Goal: Information Seeking & Learning: Compare options

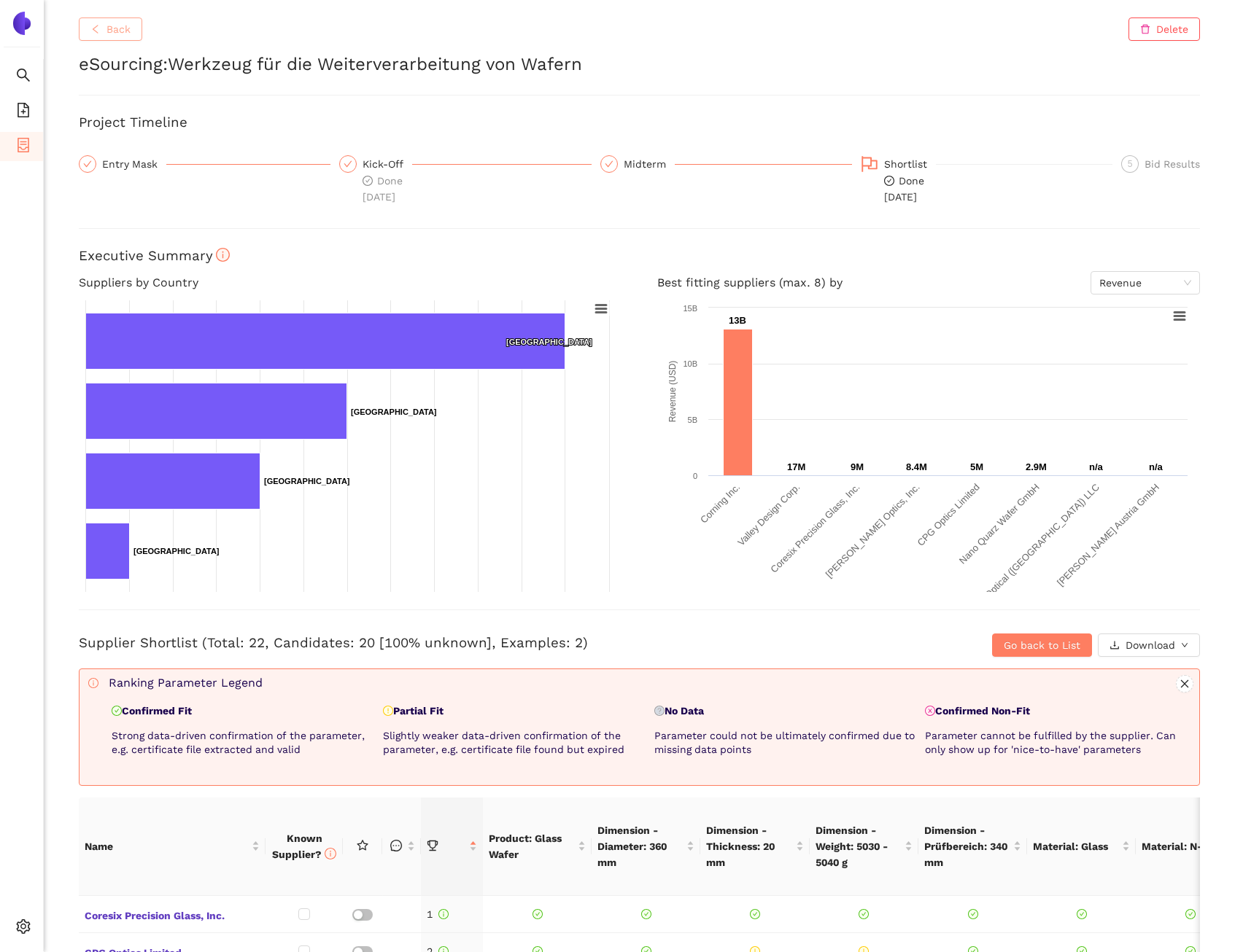
click at [92, 18] on button "Back" at bounding box center [111, 29] width 64 height 23
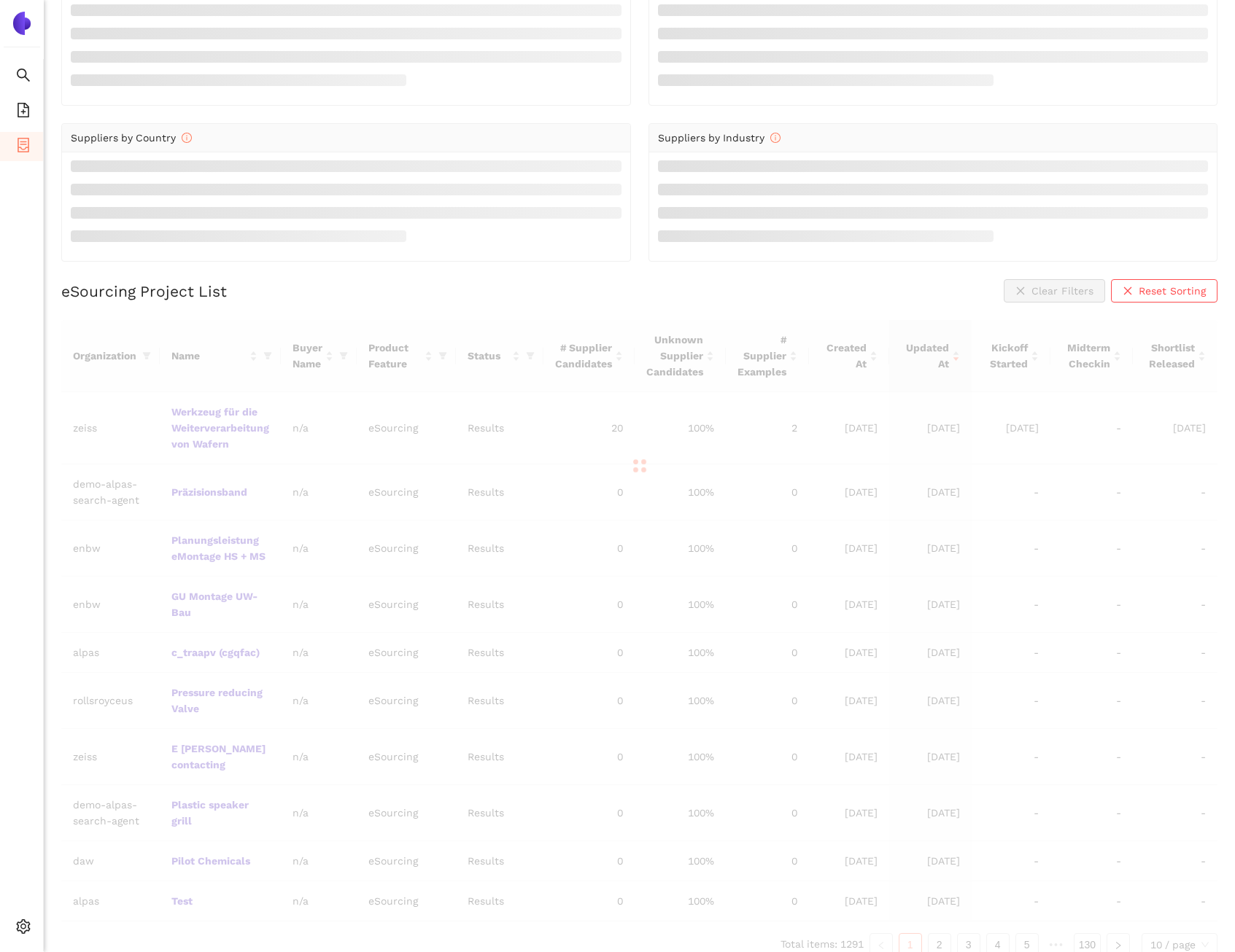
scroll to position [70, 0]
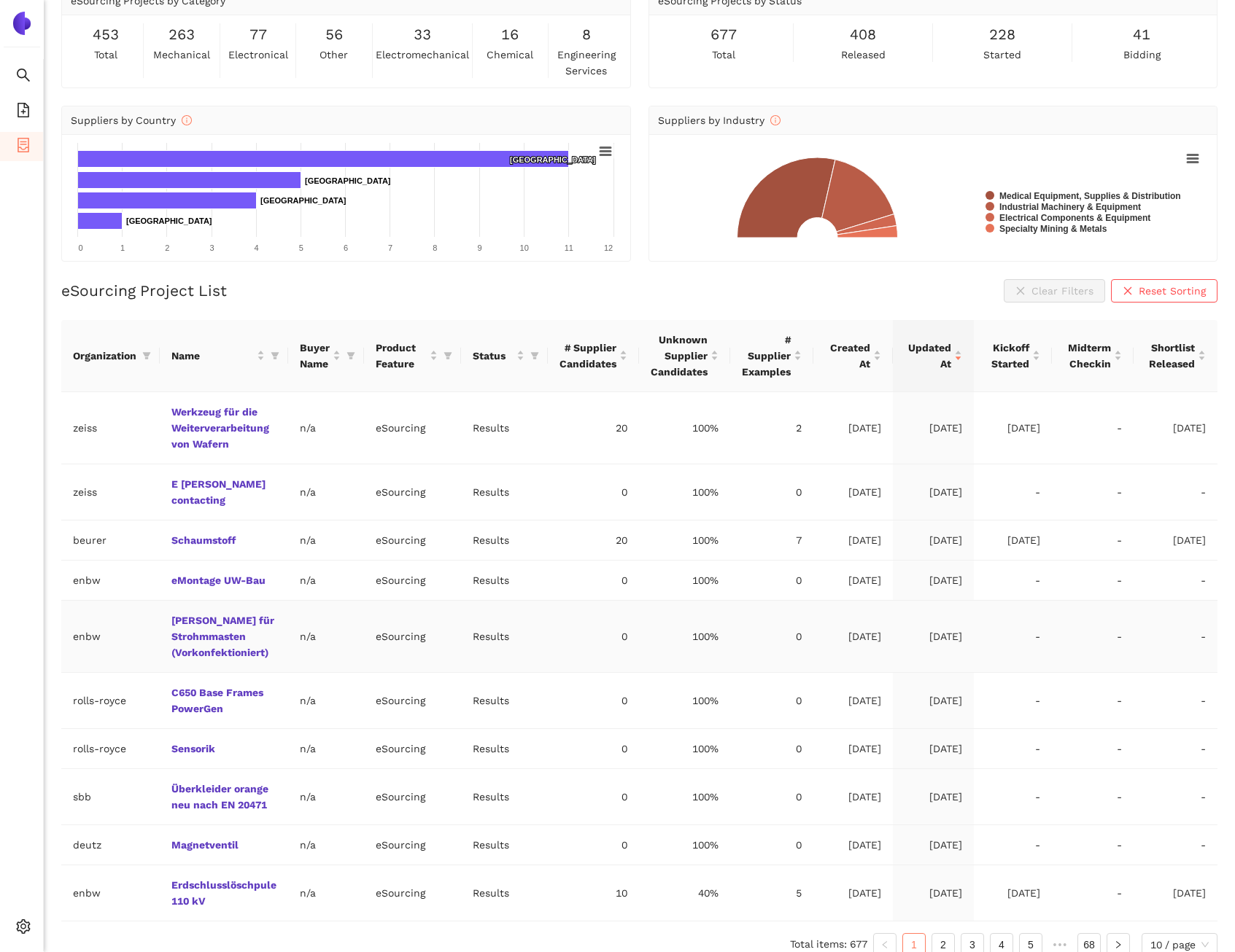
click at [240, 626] on td "Stahl für Strohmmasten (Vorkonfektioniert)" at bounding box center [224, 637] width 128 height 72
click at [0, 0] on link "Stahl für Strohmmasten (Vorkonfektioniert)" at bounding box center [0, 0] width 0 height 0
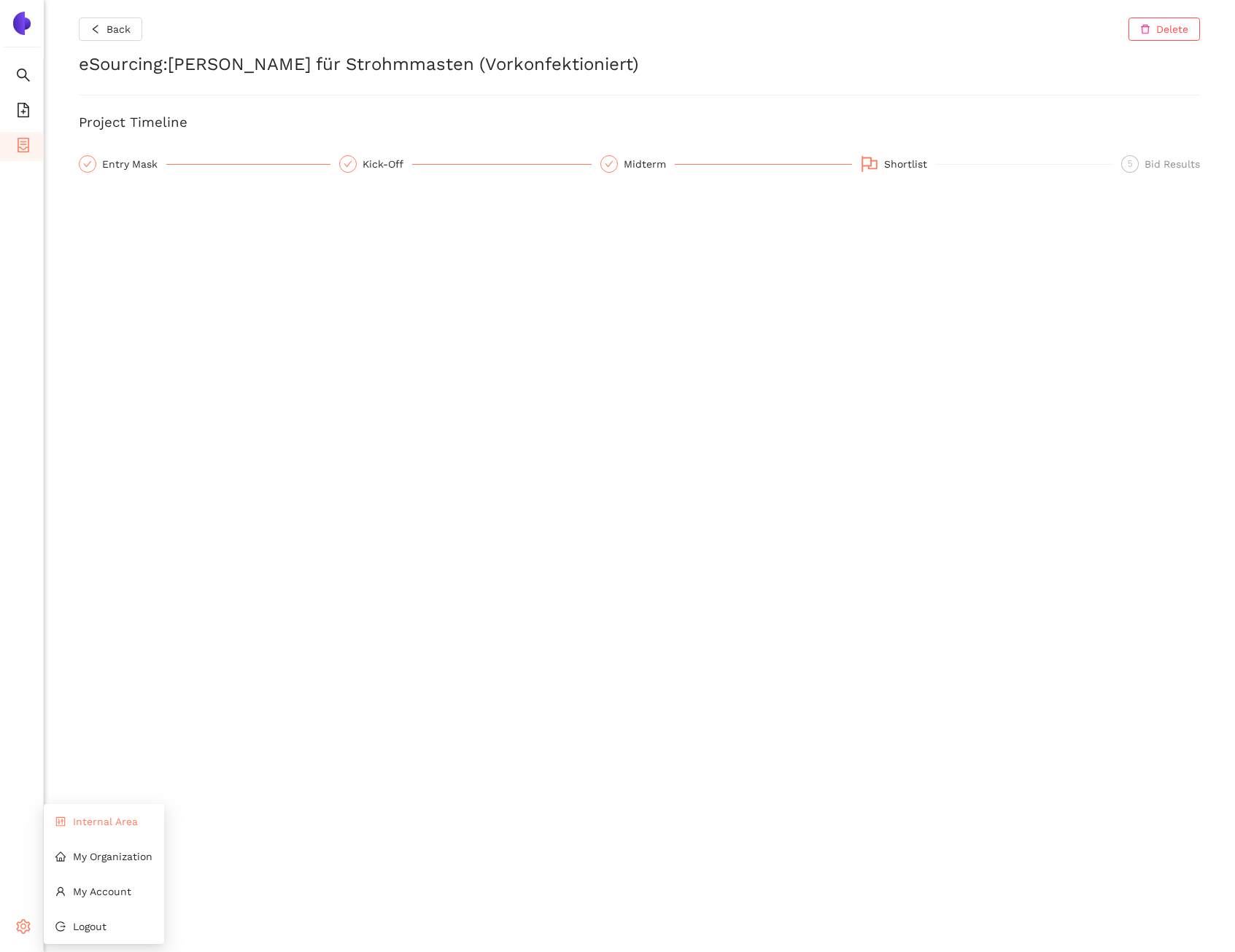
click at [83, 817] on span "Internal Area" at bounding box center [106, 821] width 65 height 12
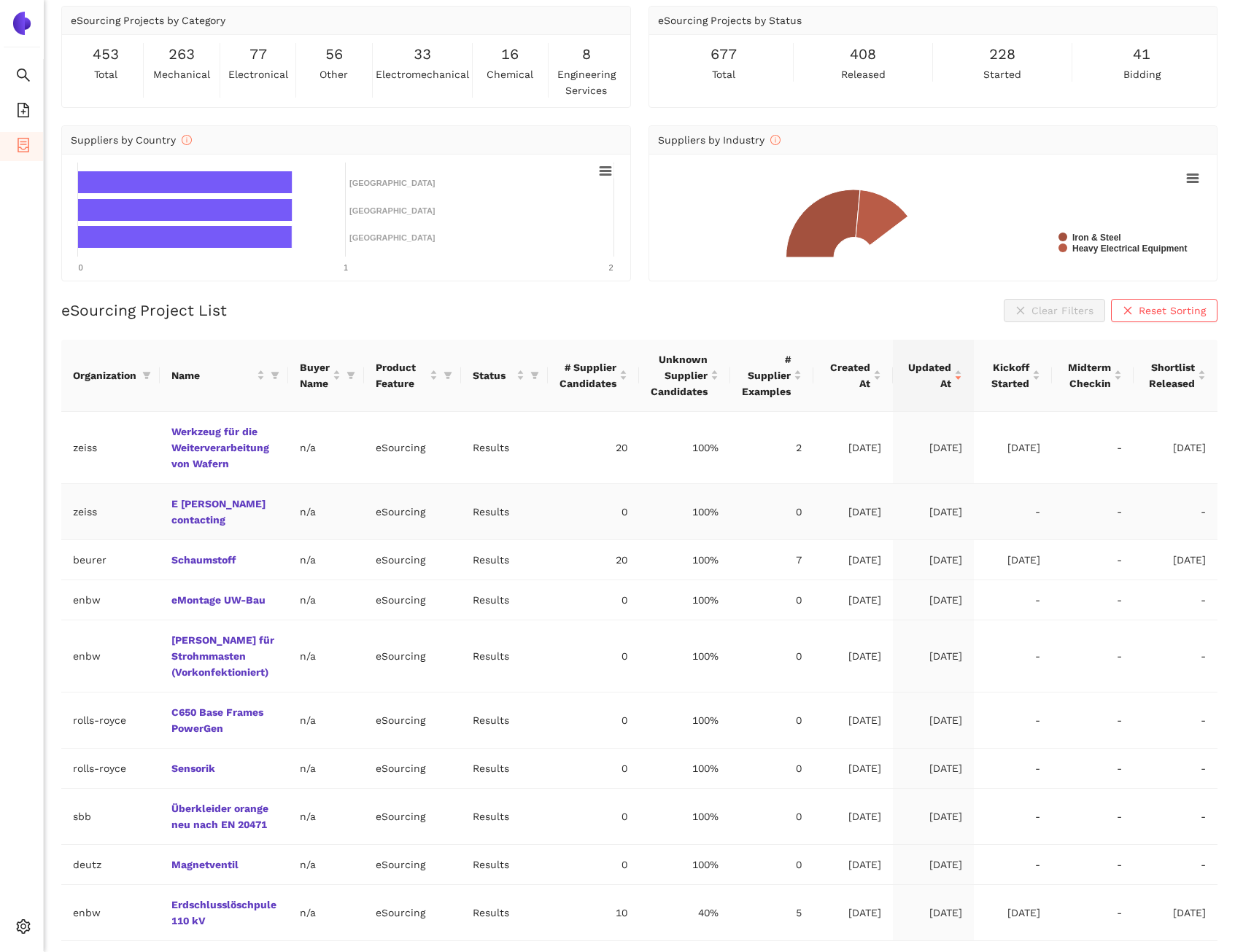
scroll to position [70, 0]
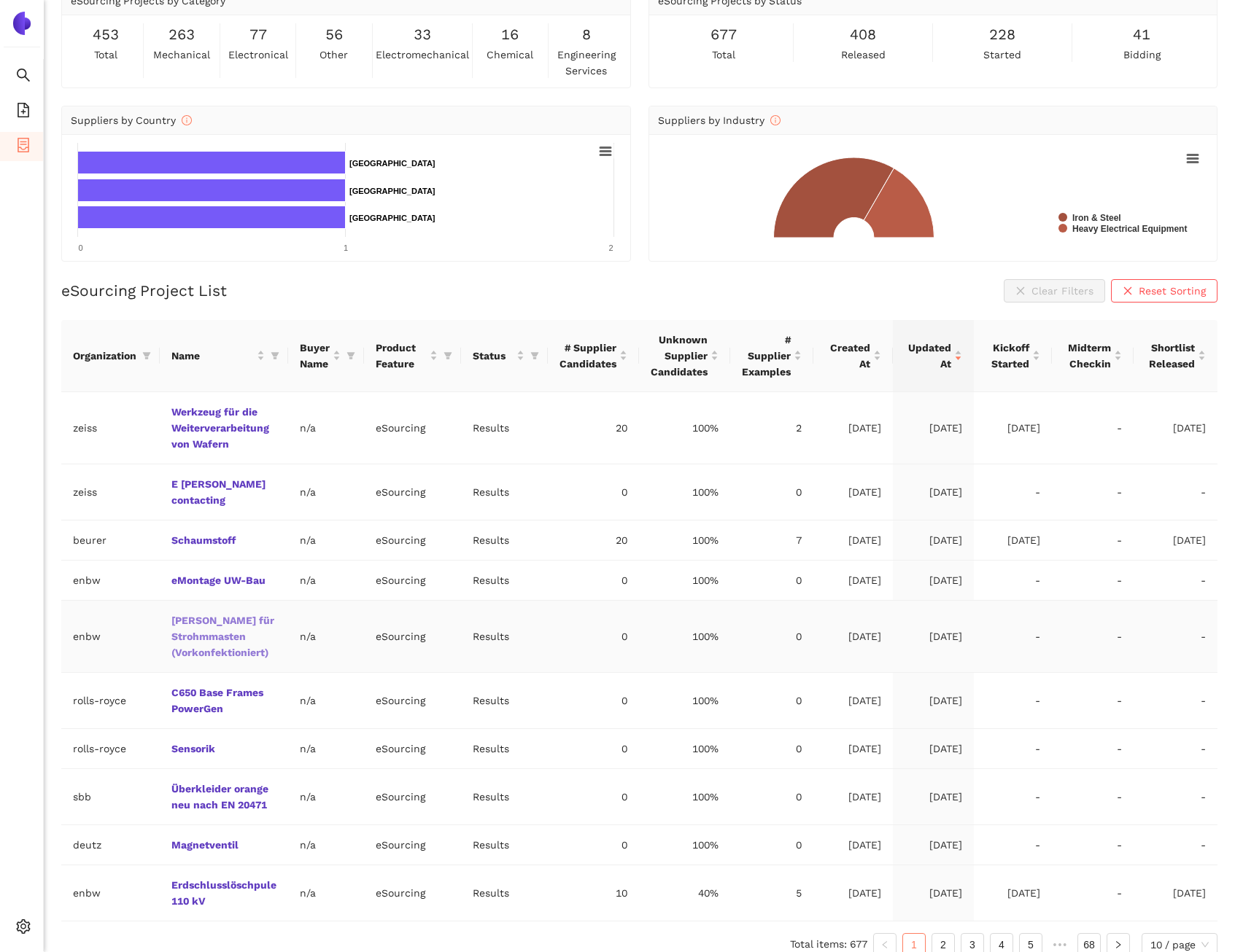
click at [0, 0] on link "Stahl für Strohmmasten (Vorkonfektioniert)" at bounding box center [0, 0] width 0 height 0
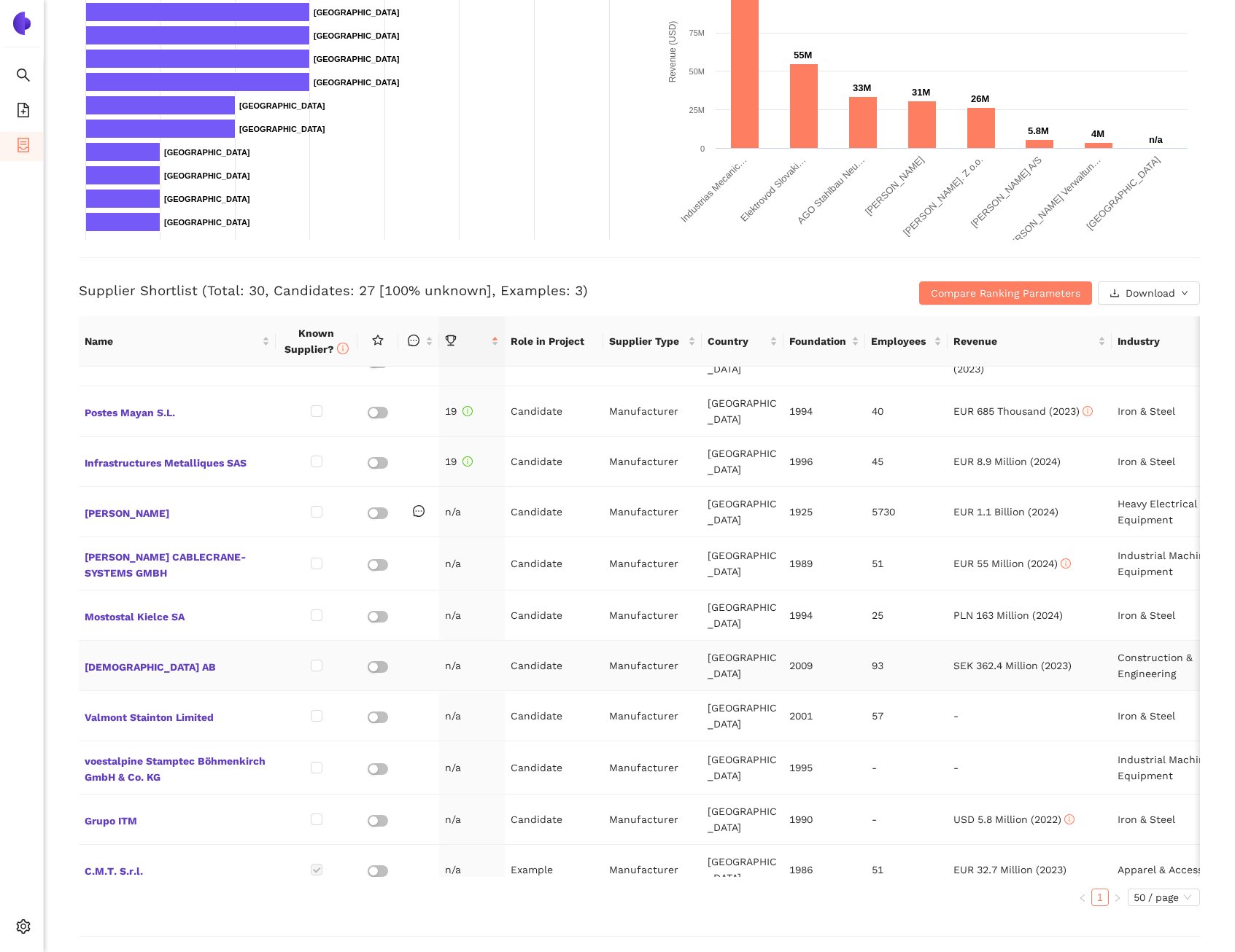
scroll to position [353, 0]
click at [218, 909] on span "Andalucia DE Electricidad, S.A." at bounding box center [177, 919] width 186 height 19
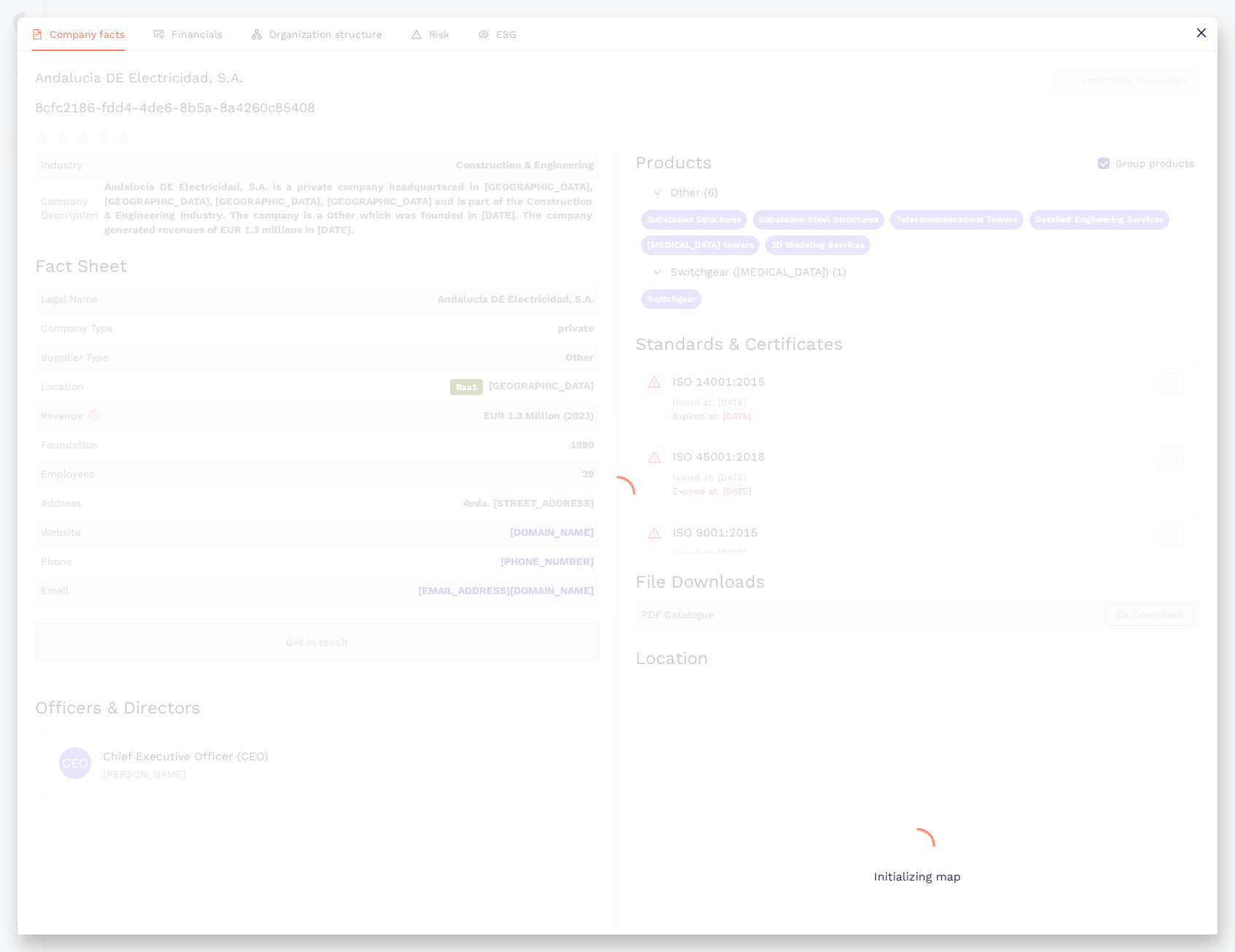
scroll to position [0, 0]
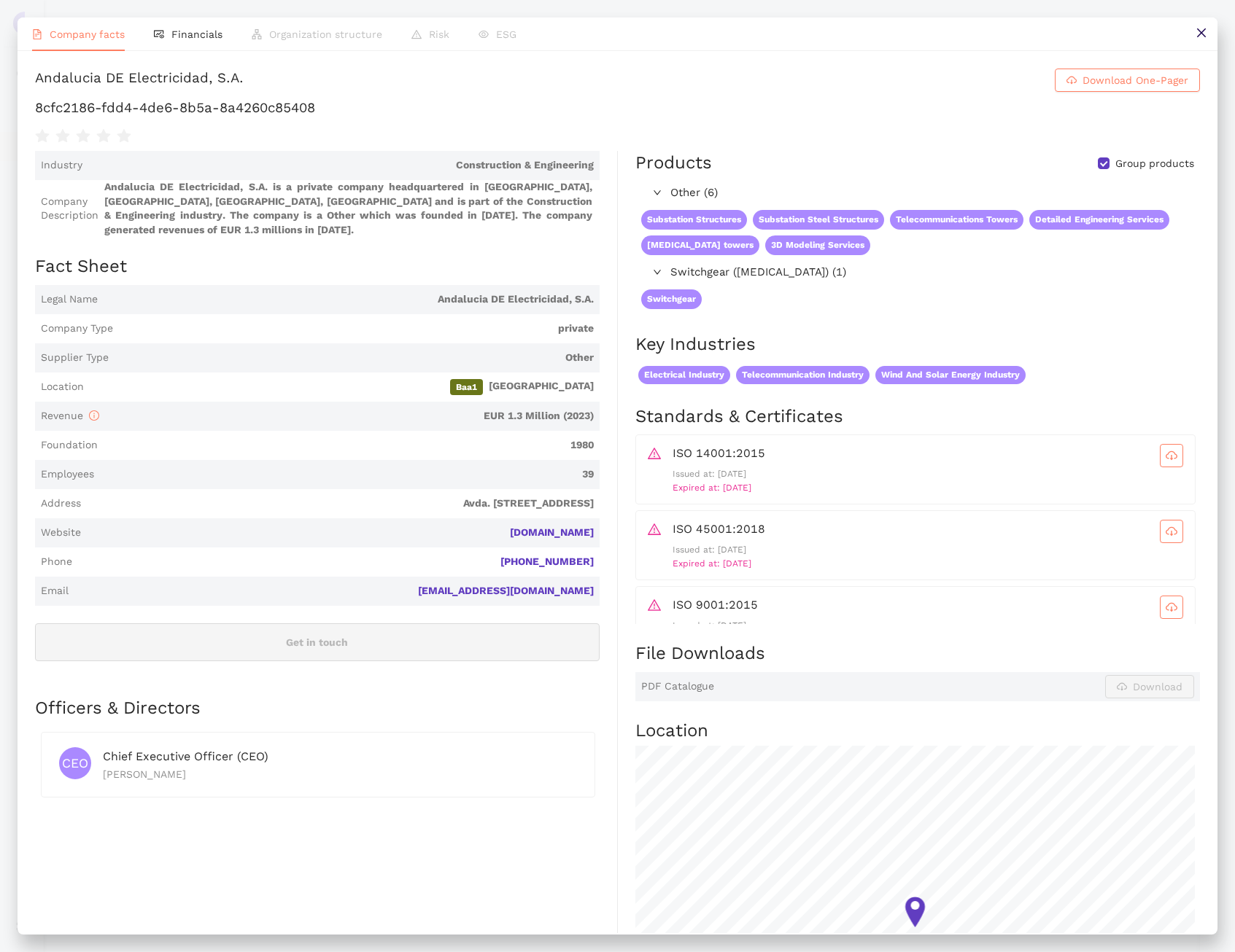
click at [256, 117] on h1 "8cfc2186-fdd4-4de6-8b5a-8a4260c85408" at bounding box center [617, 108] width 1165 height 19
click at [255, 117] on h1 "8cfc2186-fdd4-4de6-8b5a-8a4260c85408" at bounding box center [617, 108] width 1165 height 19
copy div "8cfc2186-fdd4-4de6-8b5a-8a4260c85408"
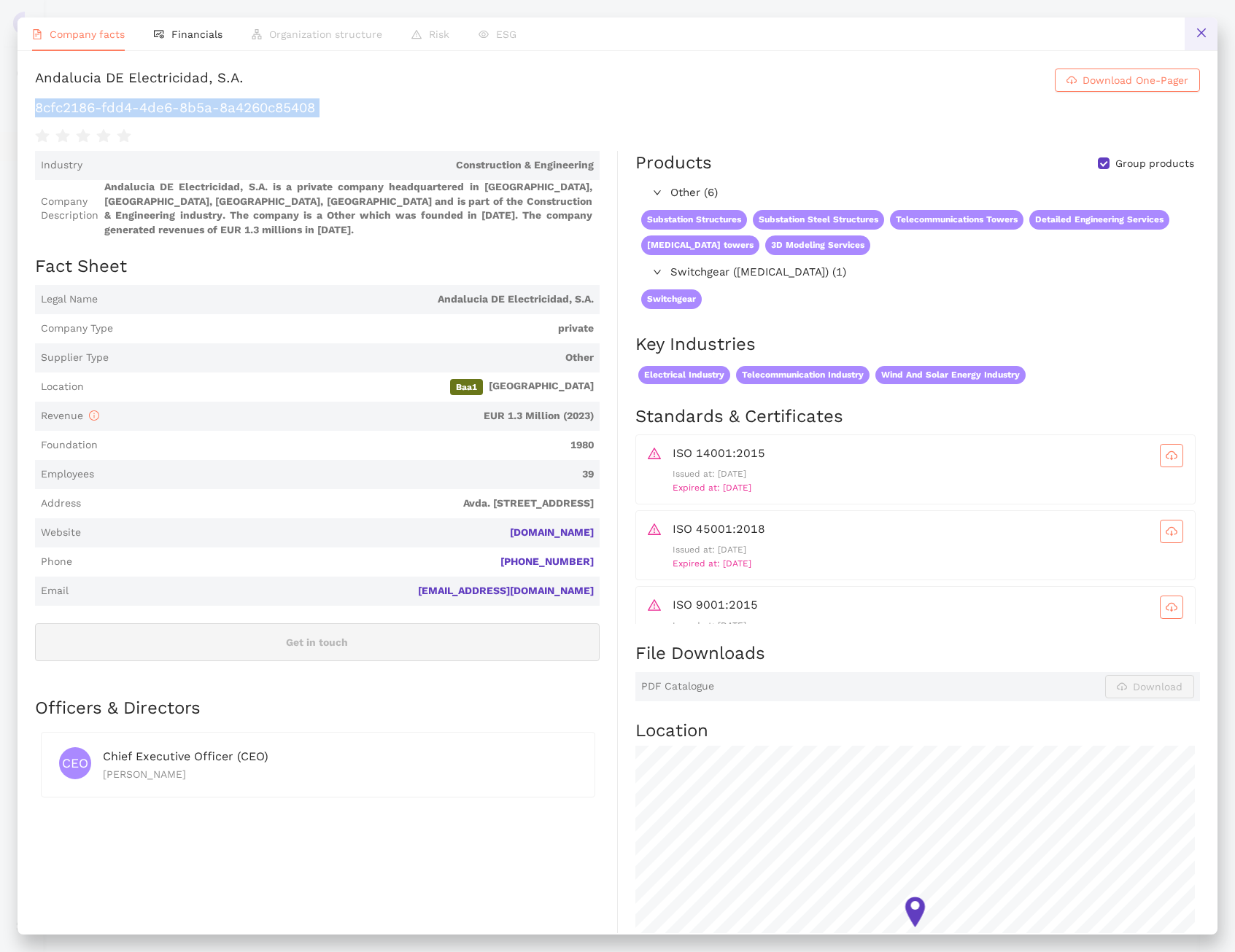
click at [1205, 30] on icon "close" at bounding box center [1202, 33] width 12 height 12
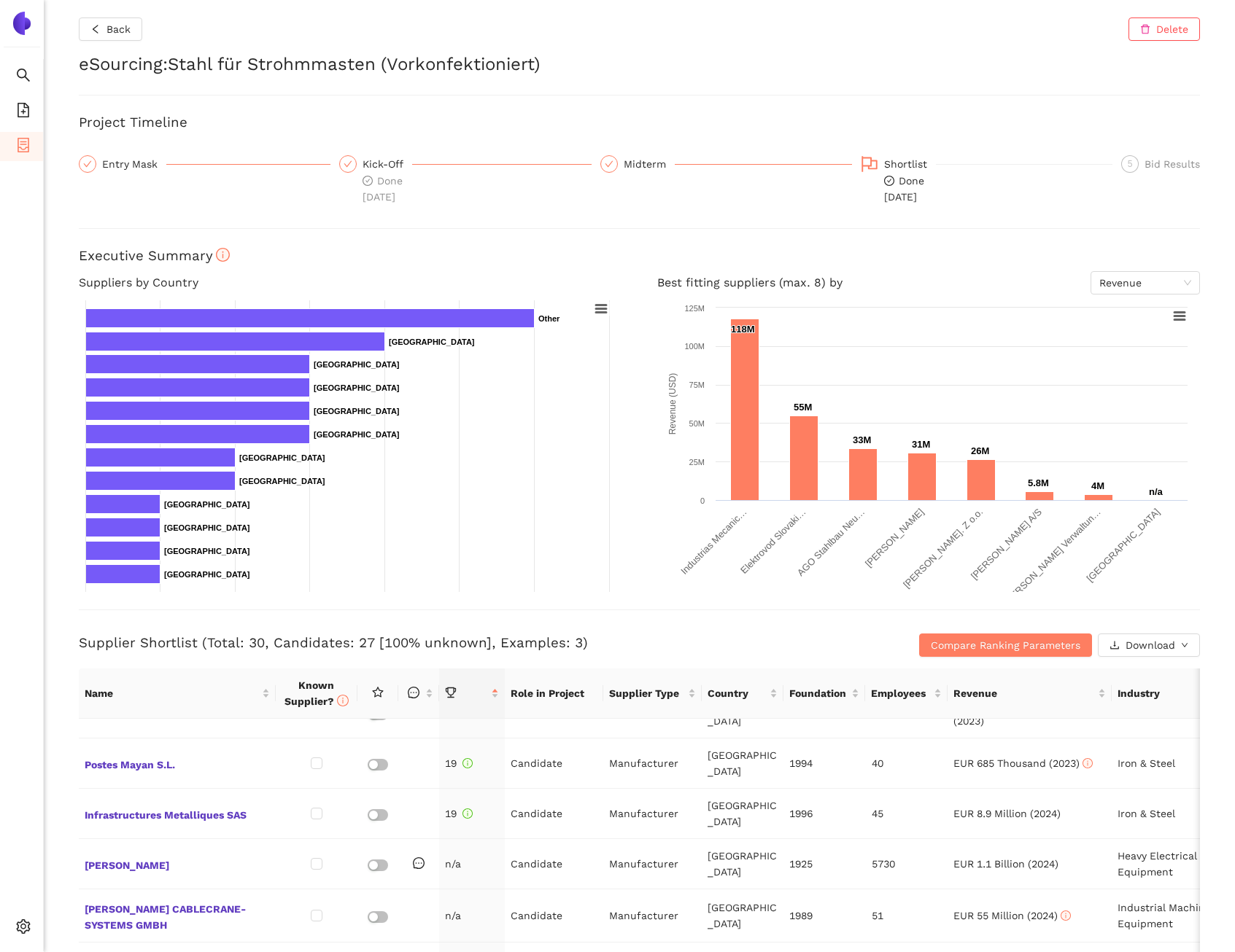
click at [621, 654] on div "Supplier Shortlist (Total: 30, Candidates: 27 [100% unknown], Examples: 3)" at bounding box center [452, 645] width 748 height 23
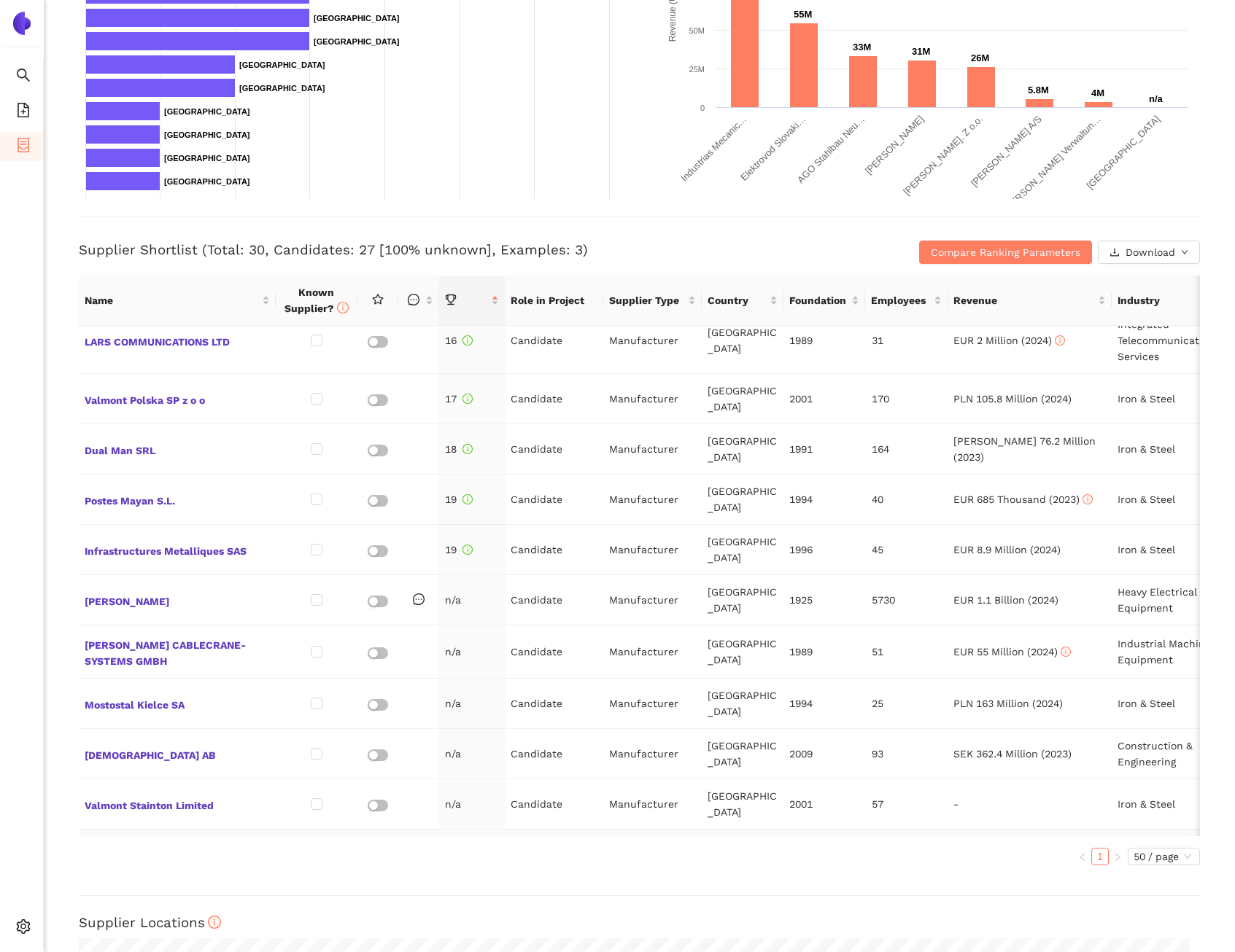
scroll to position [802, 0]
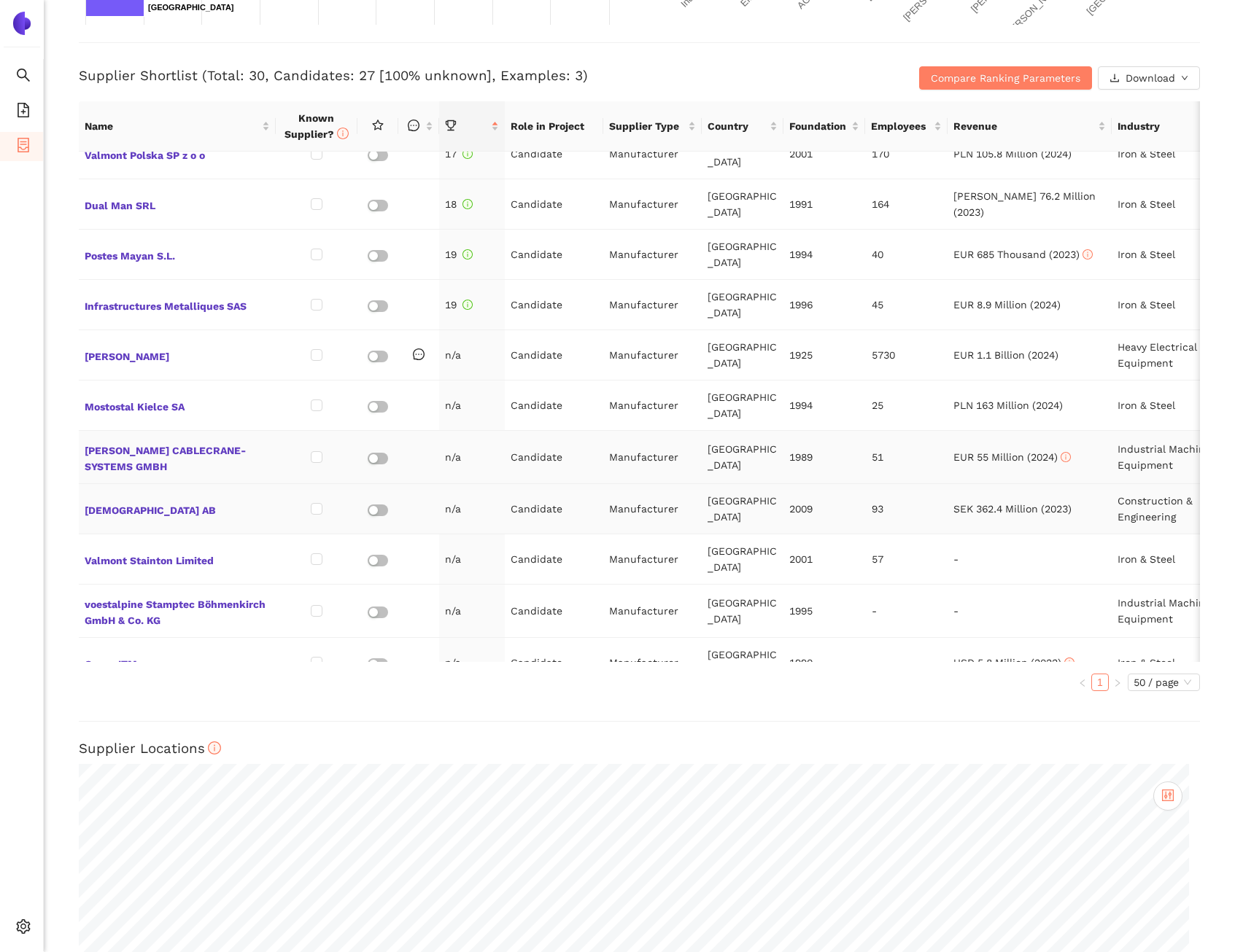
scroll to position [907, 0]
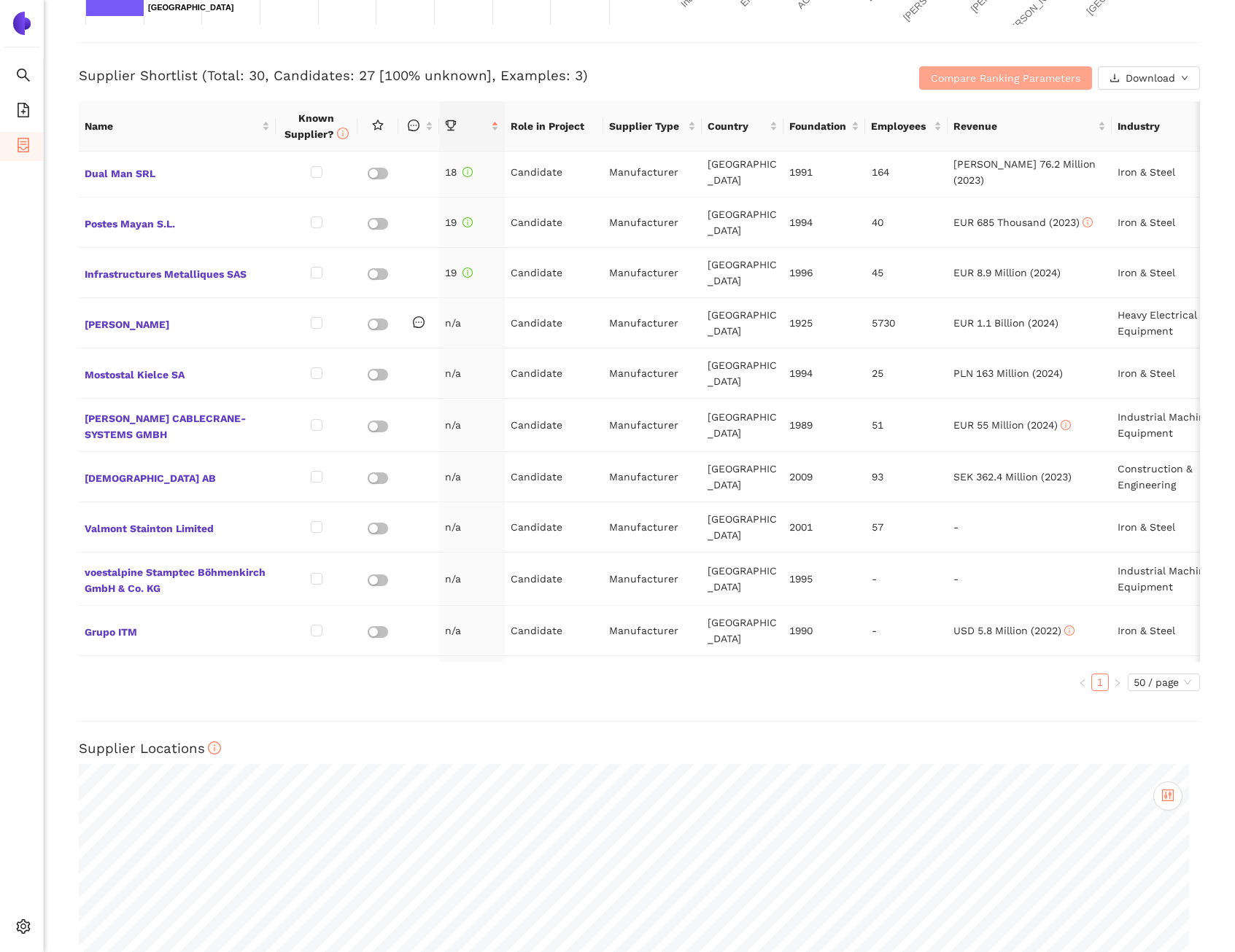
click at [944, 74] on span "Compare Ranking Parameters" at bounding box center [1006, 78] width 150 height 16
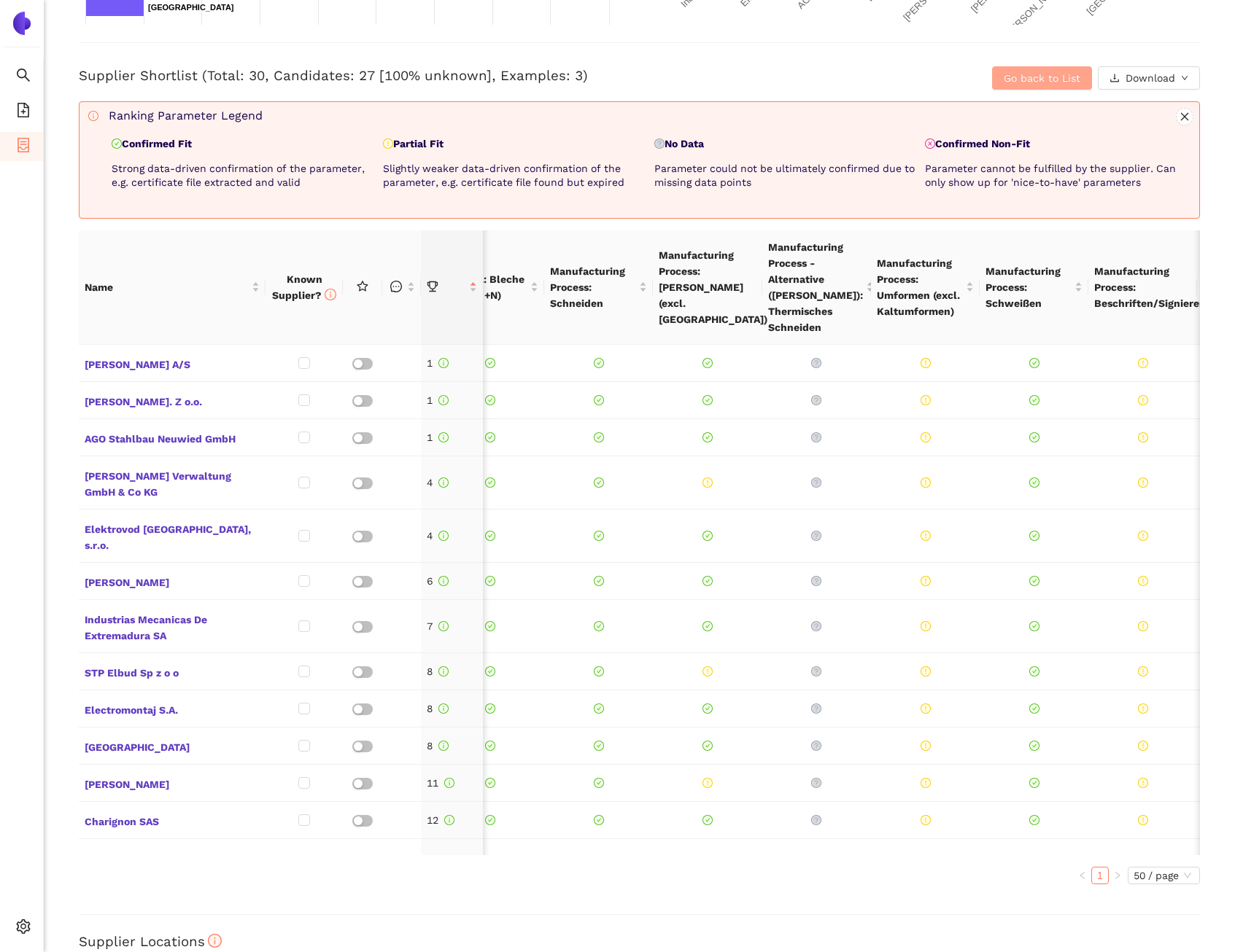
scroll to position [0, 0]
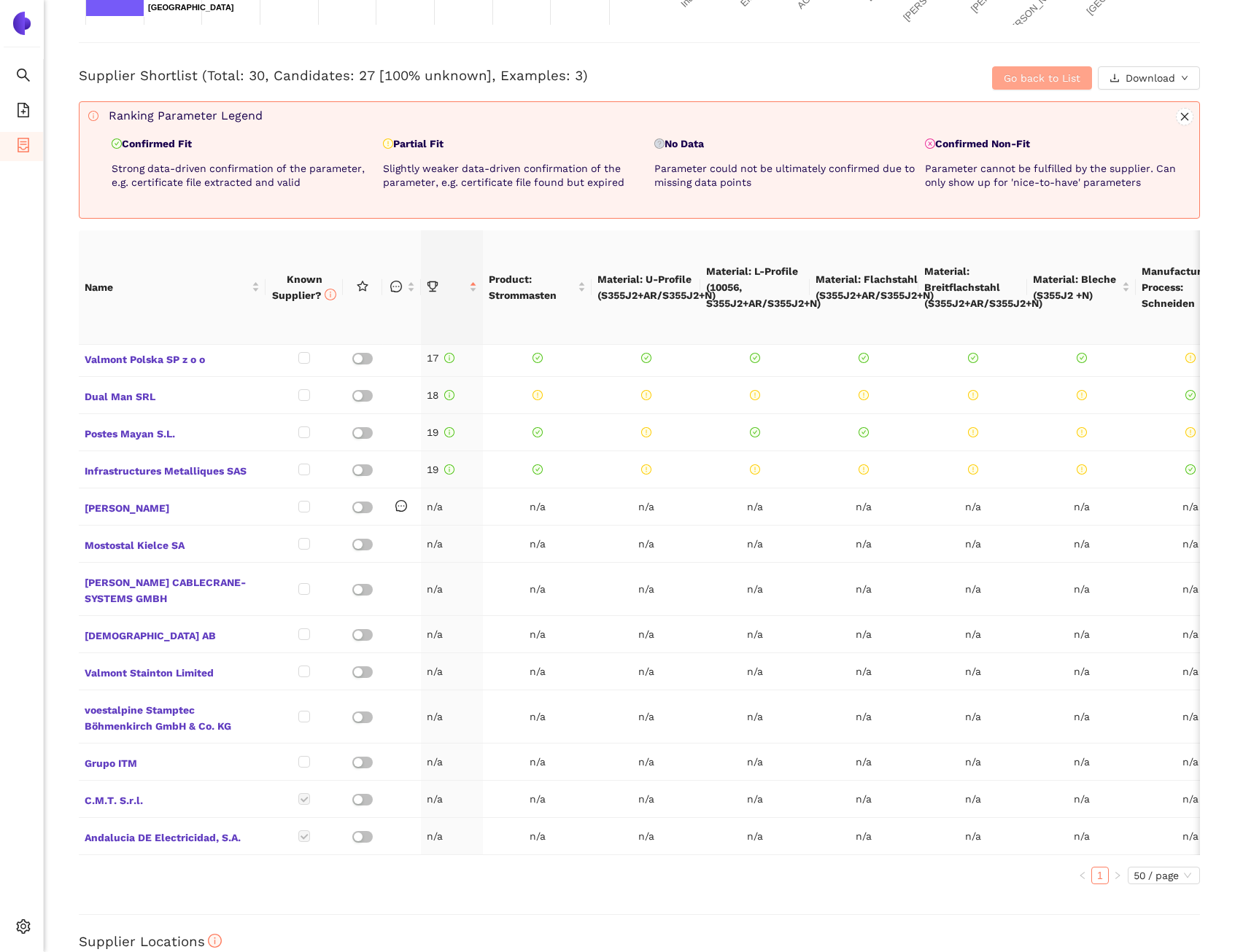
click at [1004, 85] on span "Go back to List" at bounding box center [1042, 78] width 76 height 16
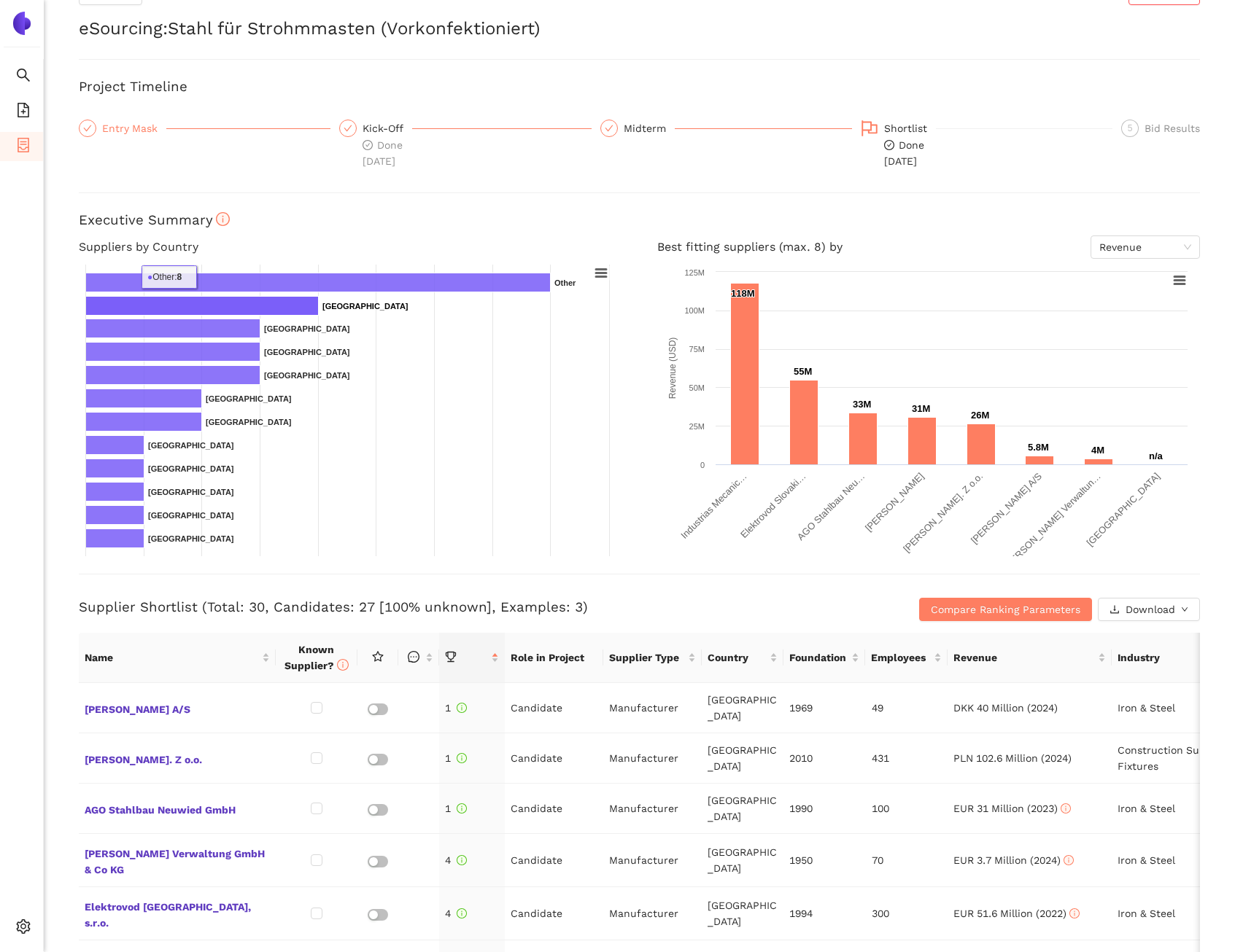
click at [139, 125] on div "Entry Mask" at bounding box center [134, 128] width 64 height 18
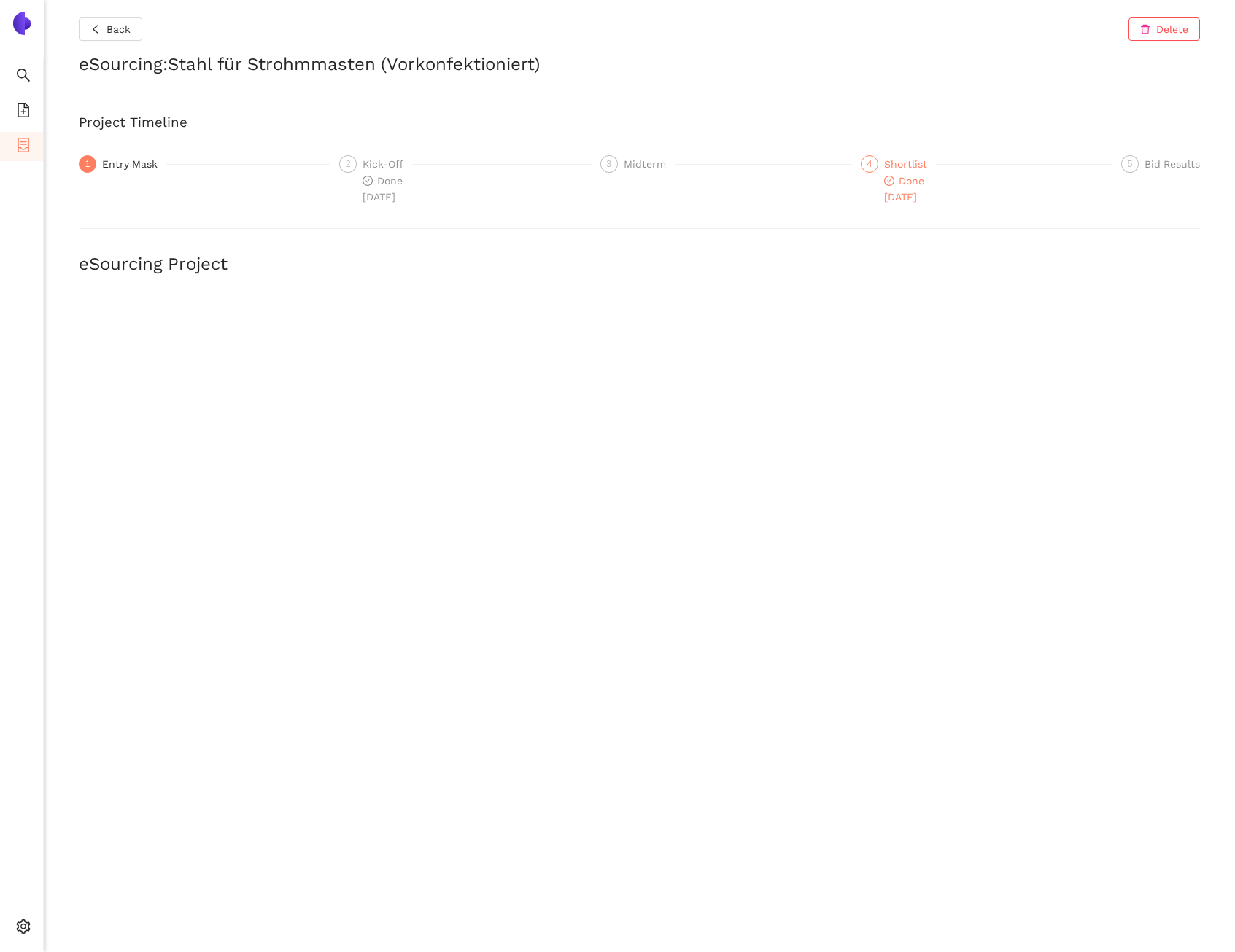
click at [893, 176] on span "Done 13.10.2025" at bounding box center [904, 189] width 40 height 28
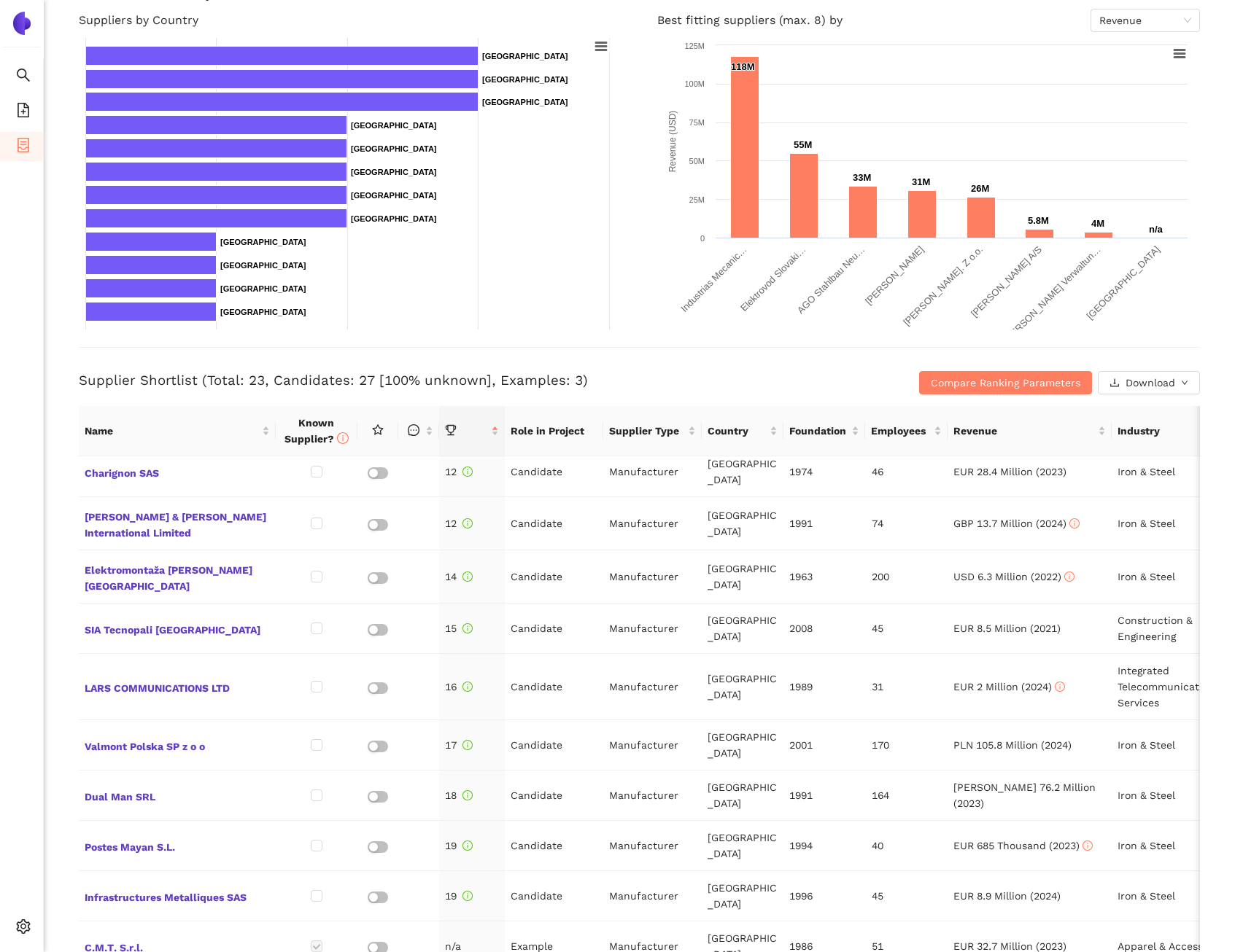
scroll to position [259, 0]
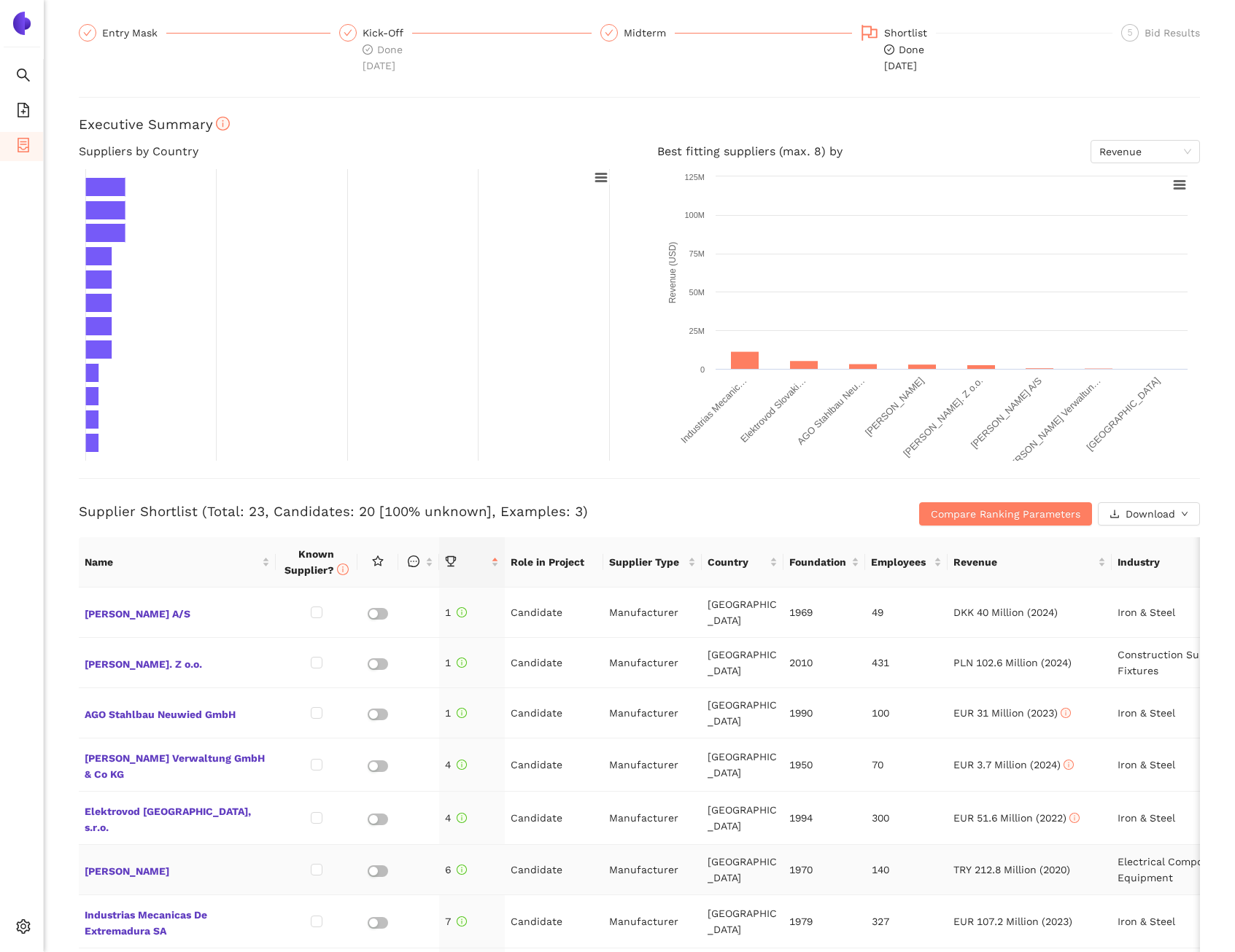
scroll to position [387, 0]
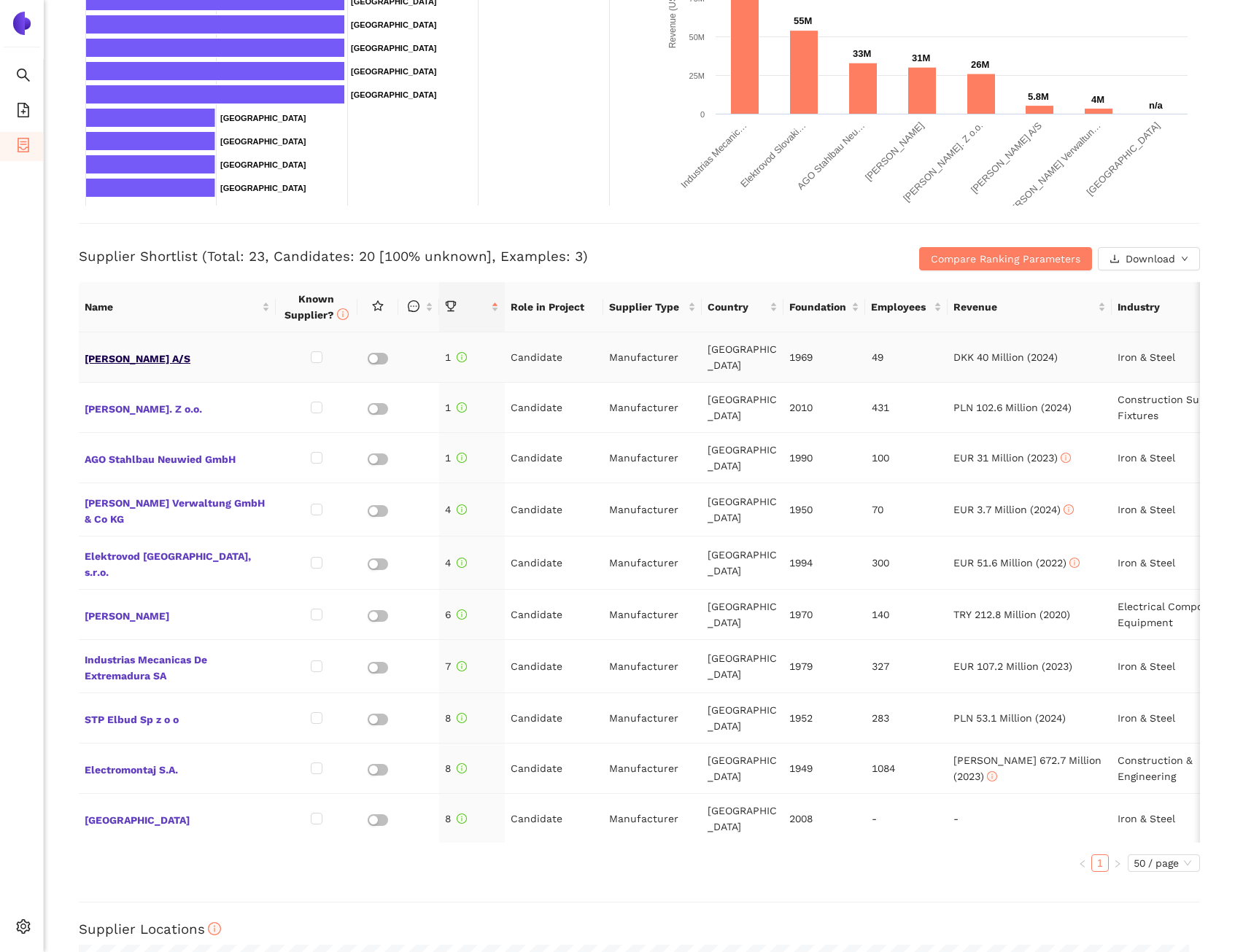
click at [135, 356] on span "[PERSON_NAME] A/S" at bounding box center [177, 357] width 186 height 19
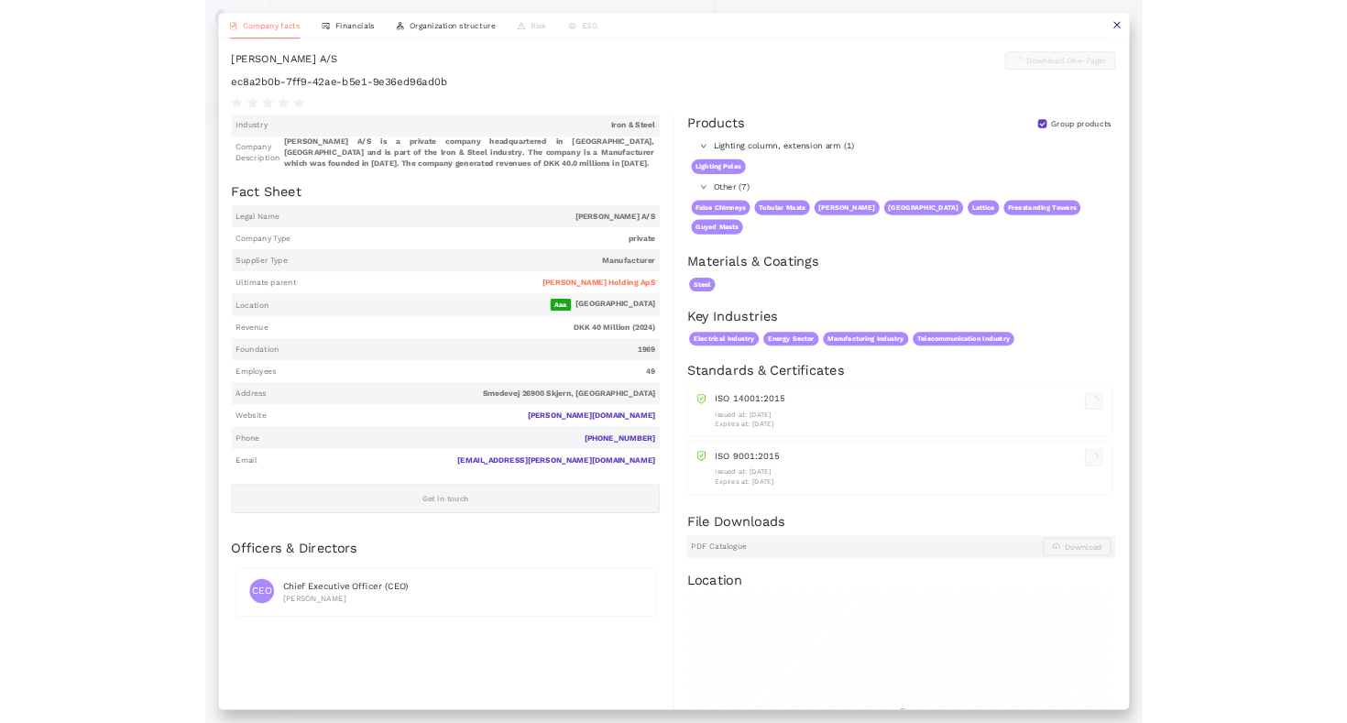
scroll to position [0, 0]
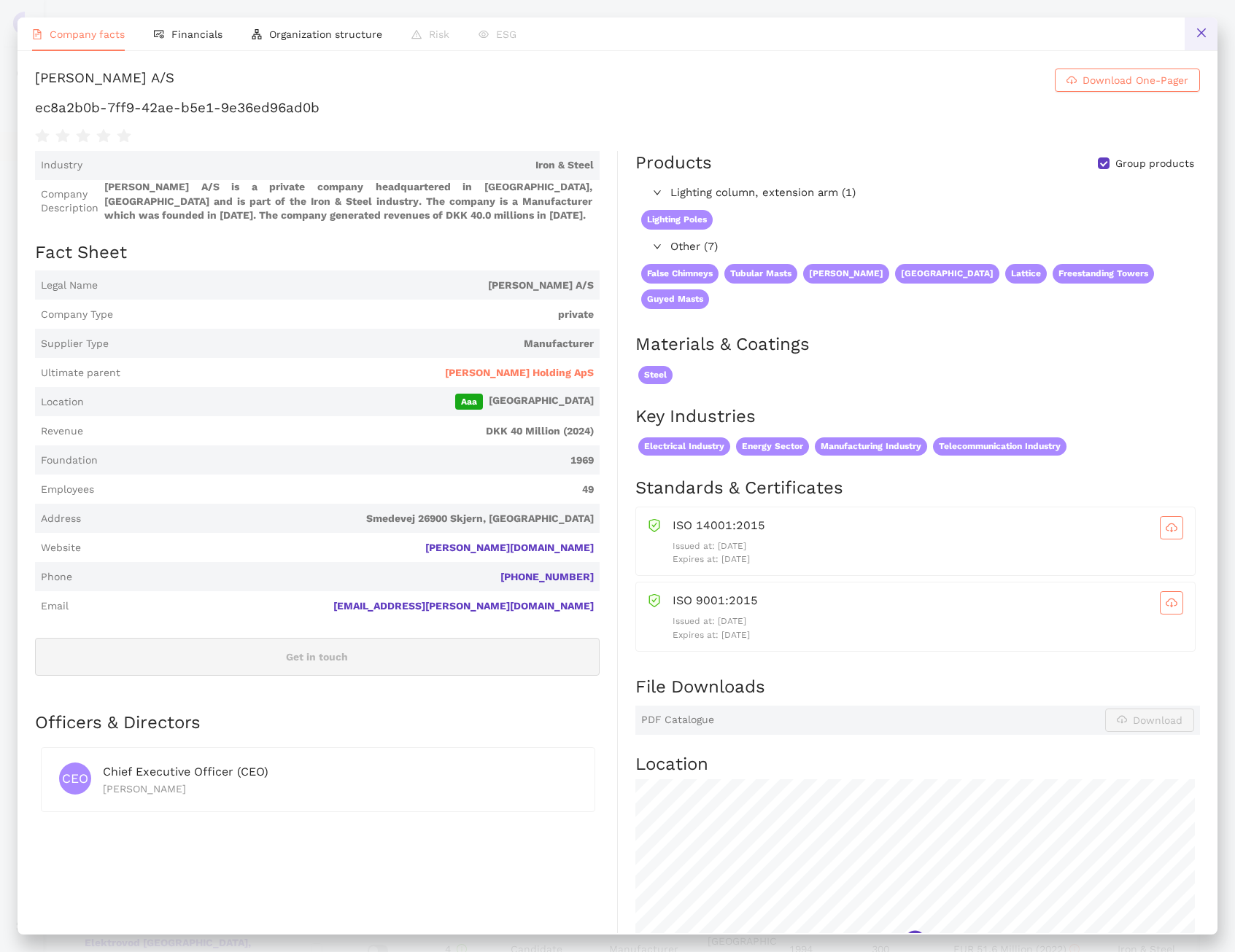
click at [1207, 39] on button at bounding box center [1201, 33] width 33 height 33
